Goal: Transaction & Acquisition: Purchase product/service

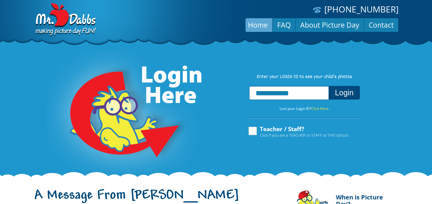
type input "**********"
click at [345, 94] on button "Login" at bounding box center [343, 93] width 31 height 14
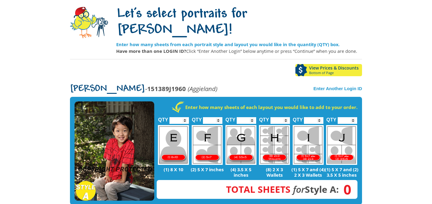
scroll to position [49, 0]
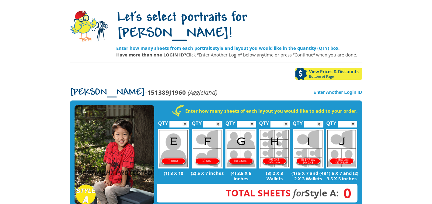
click at [134, 114] on img at bounding box center [115, 155] width 80 height 100
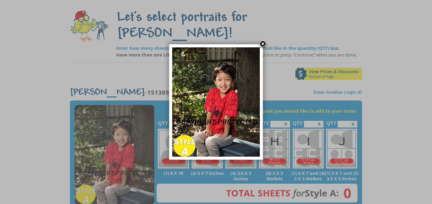
click at [265, 43] on link at bounding box center [262, 44] width 9 height 9
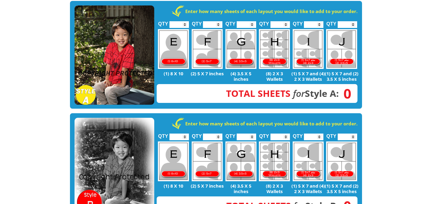
scroll to position [149, 0]
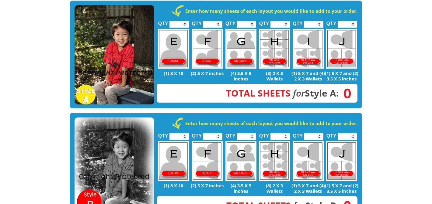
click at [123, 131] on img at bounding box center [115, 168] width 80 height 100
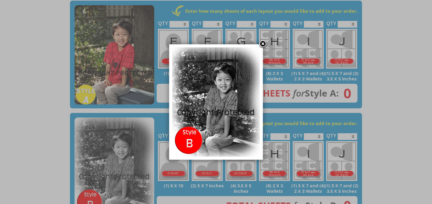
click at [264, 45] on link at bounding box center [262, 44] width 9 height 9
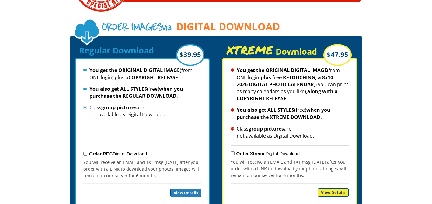
scroll to position [653, 0]
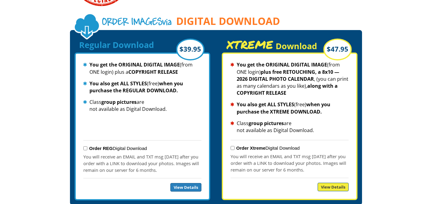
click at [108, 146] on strong "Order REG" at bounding box center [101, 148] width 24 height 5
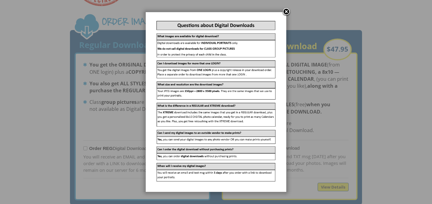
click at [288, 13] on link at bounding box center [286, 12] width 9 height 9
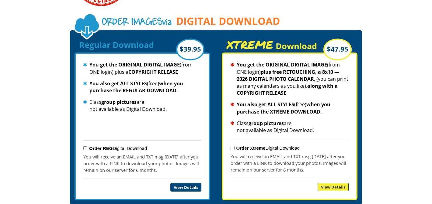
click at [177, 183] on link "View Details" at bounding box center [185, 187] width 31 height 9
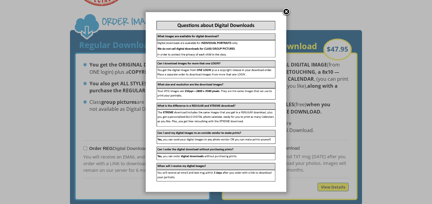
click at [288, 12] on link at bounding box center [286, 12] width 9 height 9
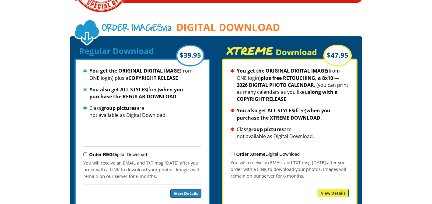
scroll to position [646, 0]
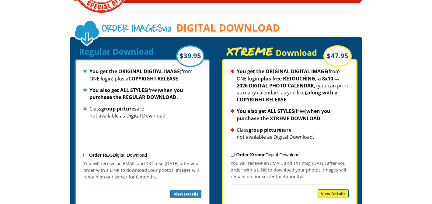
click at [186, 46] on div "$39.95" at bounding box center [190, 56] width 28 height 22
click at [203, 23] on span "DIGITAL DOWNLOAD" at bounding box center [228, 28] width 104 height 11
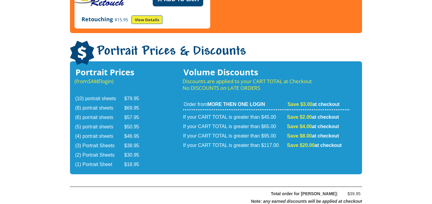
scroll to position [1061, 0]
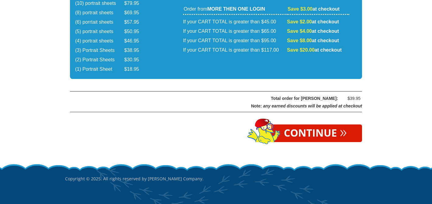
click at [309, 125] on link "Continue »" at bounding box center [315, 134] width 93 height 18
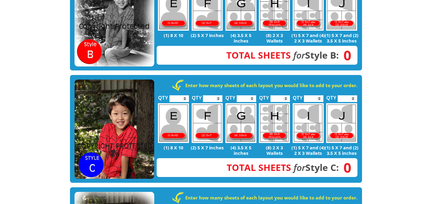
scroll to position [177, 0]
